Goal: Browse casually: Explore the website without a specific task or goal

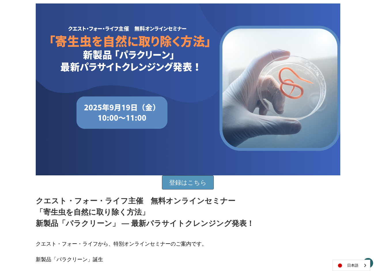
scroll to position [87, 0]
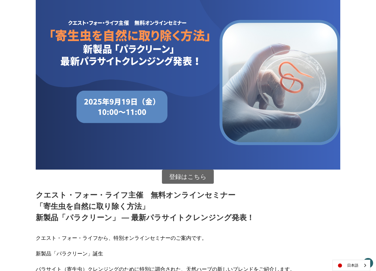
click at [188, 176] on link "登録はこちら" at bounding box center [188, 176] width 52 height 14
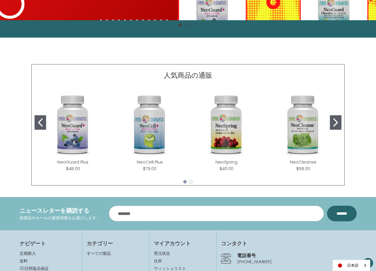
scroll to position [202, 0]
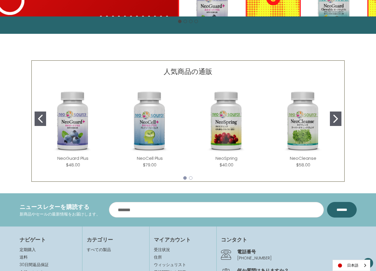
click at [152, 125] on img "NeoCell Plus" at bounding box center [150, 121] width 68 height 68
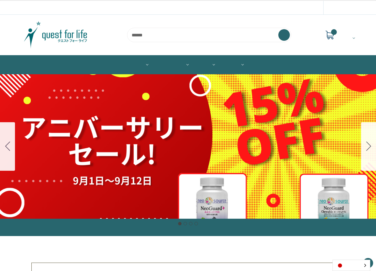
scroll to position [202, 0]
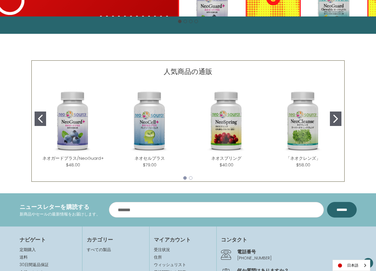
click at [71, 127] on img "NeoGuard Plus" at bounding box center [73, 121] width 68 height 68
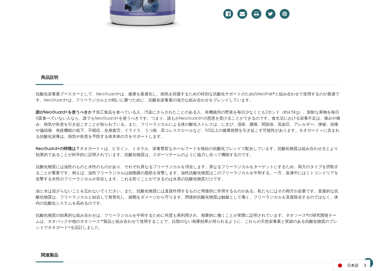
scroll to position [231, 0]
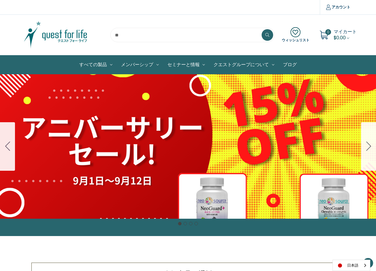
scroll to position [202, 0]
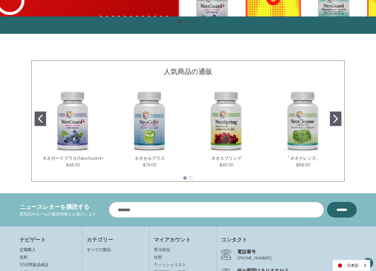
click at [221, 131] on img "NeoSpring" at bounding box center [227, 121] width 68 height 68
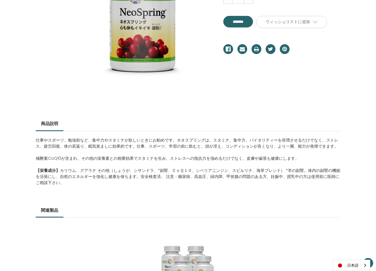
scroll to position [173, 0]
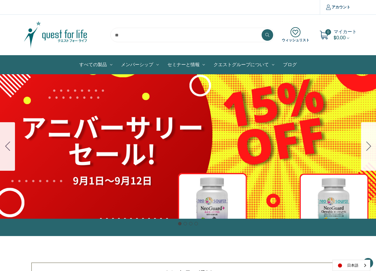
scroll to position [202, 0]
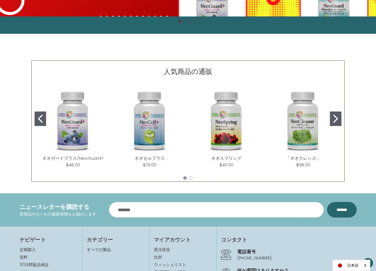
click at [300, 121] on img "NeoCleanse" at bounding box center [304, 121] width 68 height 68
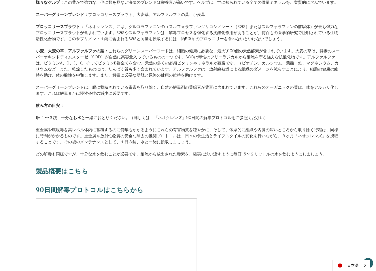
scroll to position [433, 0]
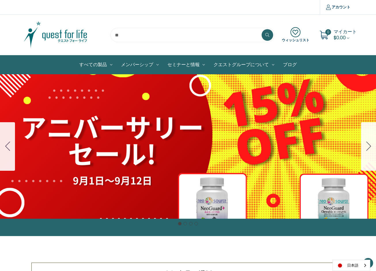
scroll to position [202, 0]
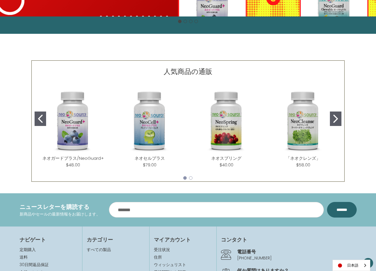
click at [334, 119] on icon "Go to slide 2" at bounding box center [336, 119] width 5 height 8
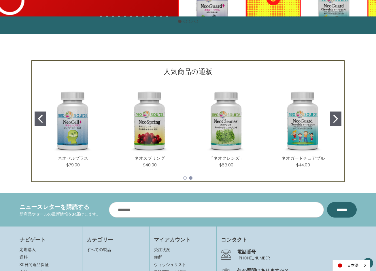
click at [334, 119] on icon "Go to slide 2" at bounding box center [336, 119] width 5 height 8
click at [44, 119] on button "Go to slide 1" at bounding box center [41, 118] width 12 height 14
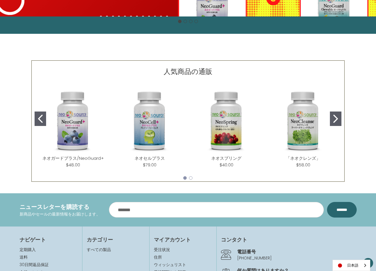
click at [44, 119] on button "Go to slide 1" at bounding box center [41, 118] width 12 height 14
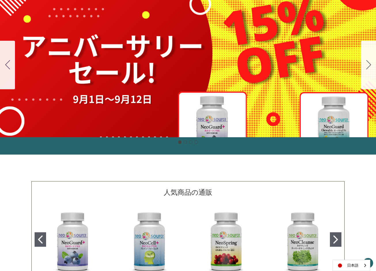
scroll to position [58, 0]
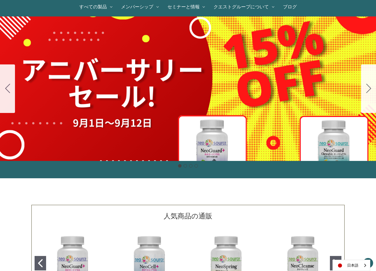
click at [156, 99] on div "細胞プロテクトセット 通常188ドル セール価格160ドル $28 OFF 2025年4月1日～4月30日 12月１日〜23日 販売中" at bounding box center [188, 88] width 376 height 144
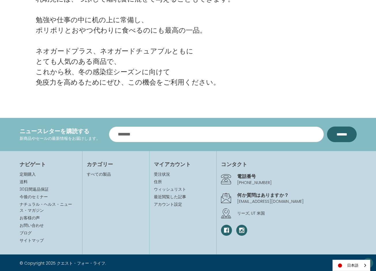
scroll to position [1286, 0]
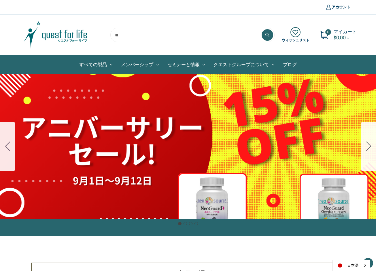
scroll to position [53, 0]
